Goal: Navigation & Orientation: Locate item on page

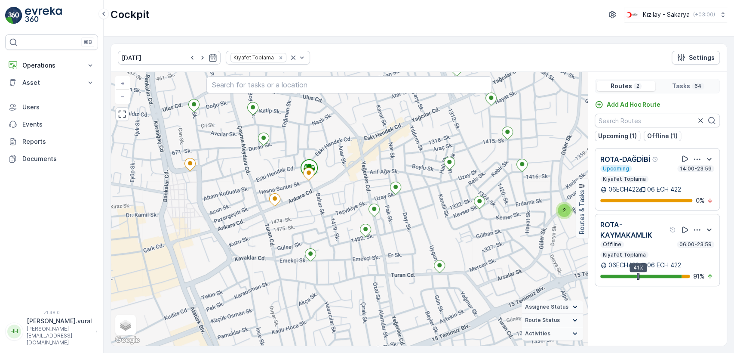
drag, startPoint x: 343, startPoint y: 152, endPoint x: 344, endPoint y: 177, distance: 25.4
click at [344, 177] on div "2 2 + − Satellite Roadmap Terrain Hybrid Leaflet Keyboard shortcuts Map Data Ma…" at bounding box center [349, 208] width 476 height 273
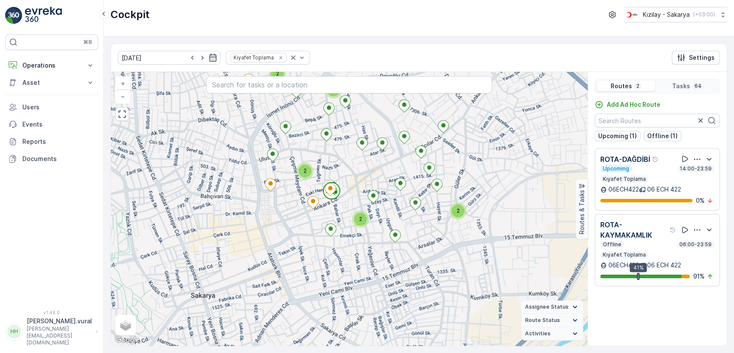
drag, startPoint x: 350, startPoint y: 166, endPoint x: 358, endPoint y: 164, distance: 8.3
click at [357, 164] on div "2 2 2 3 2 2 + − Satellite Roadmap Terrain Hybrid Leaflet Keyboard shortcuts Map…" at bounding box center [349, 208] width 476 height 273
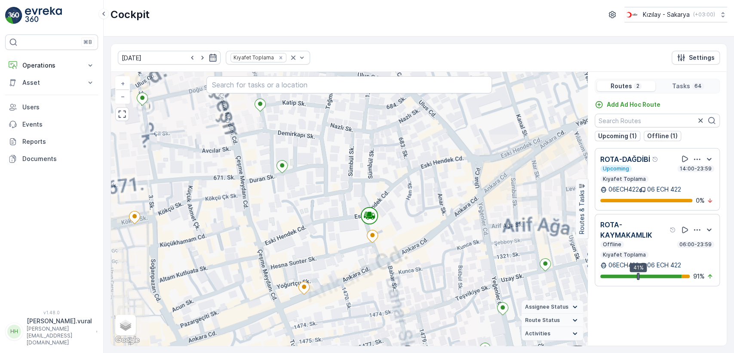
drag, startPoint x: 300, startPoint y: 204, endPoint x: 362, endPoint y: 148, distance: 84.0
click at [358, 151] on div "2 2 + − Satellite Roadmap Terrain Hybrid Leaflet Keyboard shortcuts Map Data Ma…" at bounding box center [349, 208] width 476 height 273
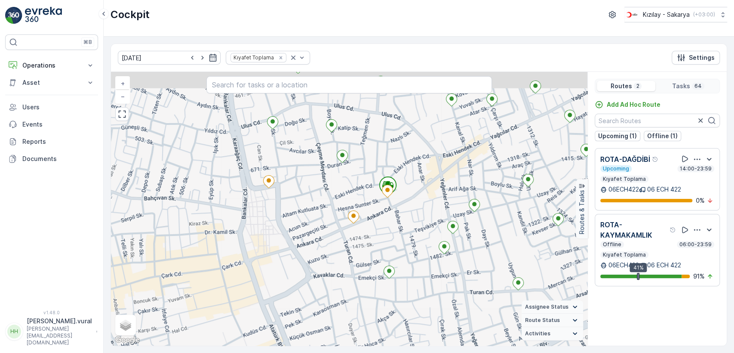
drag, startPoint x: 405, startPoint y: 127, endPoint x: 404, endPoint y: 150, distance: 23.3
click at [404, 150] on div "2 2 + − Satellite Roadmap Terrain Hybrid Leaflet Keyboard shortcuts Map Data Ma…" at bounding box center [349, 208] width 476 height 273
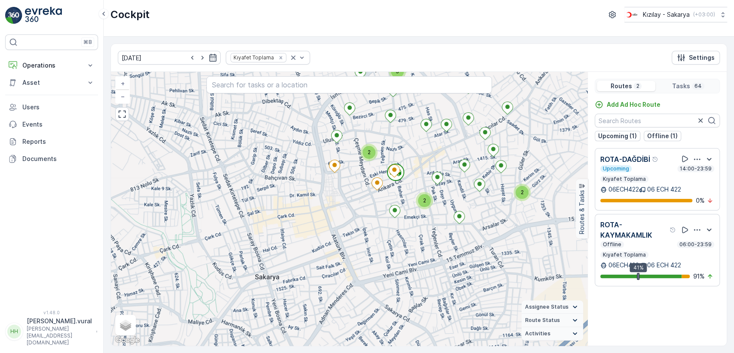
drag, startPoint x: 409, startPoint y: 140, endPoint x: 398, endPoint y: 172, distance: 33.7
click at [398, 172] on div "2 2 2 3 2 2 + − Satellite Roadmap Terrain Hybrid Leaflet Keyboard shortcuts Map…" at bounding box center [349, 208] width 476 height 273
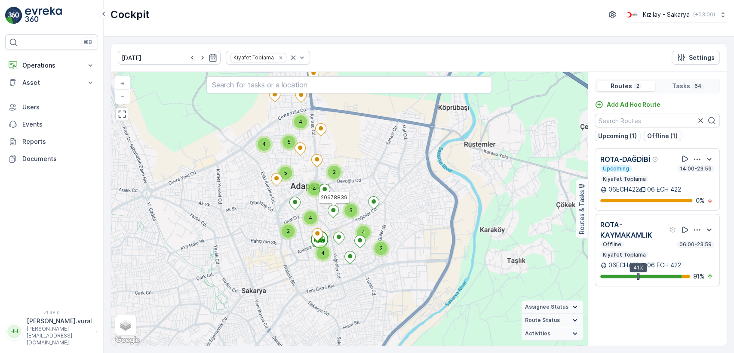
drag, startPoint x: 283, startPoint y: 166, endPoint x: 264, endPoint y: 214, distance: 51.5
click at [264, 214] on div "2 2 4 5 5 4 2 2 4 3 4 4 2 4 20978839 + − Satellite Roadmap Terrain Hybrid Leafl…" at bounding box center [349, 208] width 476 height 273
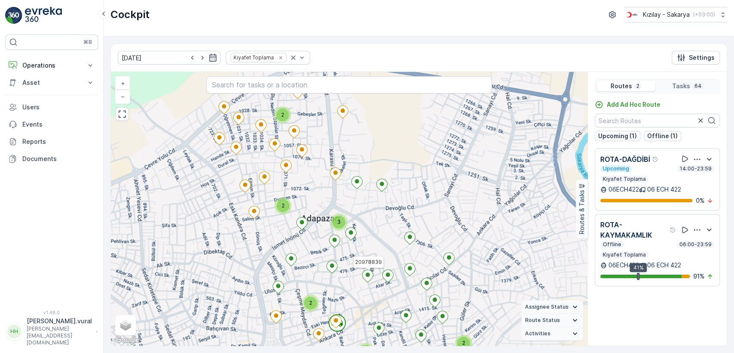
drag, startPoint x: 251, startPoint y: 296, endPoint x: 255, endPoint y: 218, distance: 77.9
click at [251, 226] on div "2 2 2 3 2 2 20978839 + − Satellite Roadmap Terrain Hybrid Leaflet Keyboard shor…" at bounding box center [349, 208] width 476 height 273
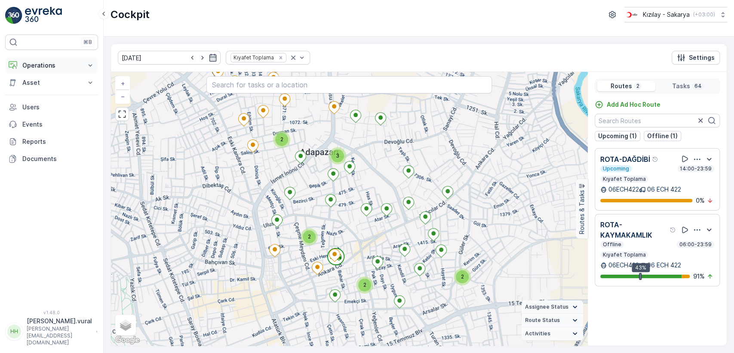
click at [49, 73] on button "Operations" at bounding box center [51, 65] width 93 height 17
click at [52, 69] on p "Operations" at bounding box center [51, 65] width 58 height 9
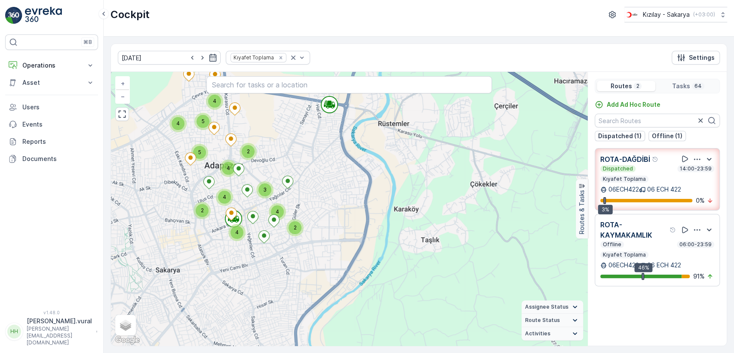
drag, startPoint x: 301, startPoint y: 107, endPoint x: 304, endPoint y: 135, distance: 27.7
click at [304, 135] on div "2 2 4 5 5 4 2 2 4 3 4 4 2 4 + − Satellite Roadmap Terrain Hybrid Leaflet Keyboa…" at bounding box center [349, 208] width 476 height 273
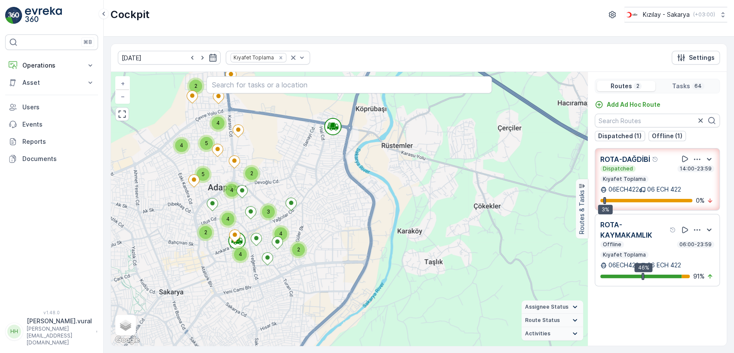
drag, startPoint x: 307, startPoint y: 134, endPoint x: 319, endPoint y: 150, distance: 19.9
click at [319, 150] on div "2 2 4 5 5 4 2 2 4 3 4 4 2 4 + − Satellite Roadmap Terrain Hybrid Leaflet Keyboa…" at bounding box center [349, 208] width 476 height 273
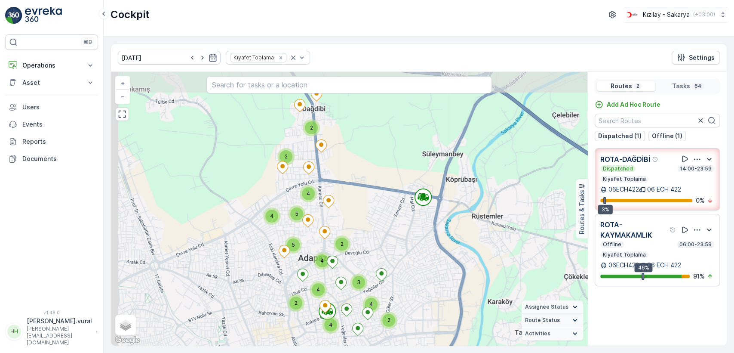
drag, startPoint x: 299, startPoint y: 146, endPoint x: 371, endPoint y: 200, distance: 90.0
click at [371, 200] on div "2 2 4 5 5 4 2 2 4 3 4 4 2 4 + − Satellite Roadmap Terrain Hybrid Leaflet Keyboa…" at bounding box center [349, 208] width 476 height 273
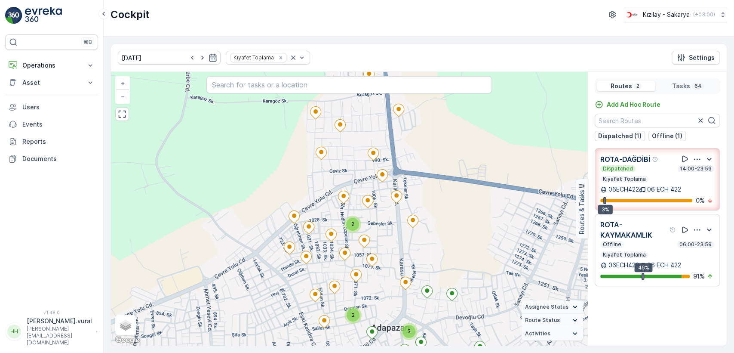
drag, startPoint x: 412, startPoint y: 202, endPoint x: 445, endPoint y: 186, distance: 37.3
click at [445, 186] on div "2 2 2 3 2 2 + − Satellite Roadmap Terrain Hybrid Leaflet Keyboard shortcuts Map…" at bounding box center [349, 208] width 476 height 273
